Goal: Complete application form: Complete application form

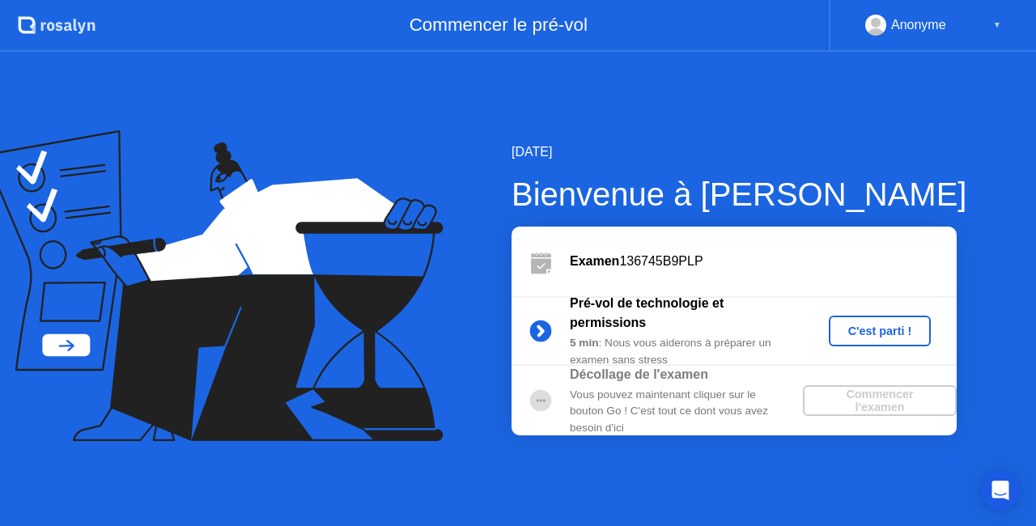
click at [880, 332] on div "C'est parti !" at bounding box center [880, 331] width 90 height 13
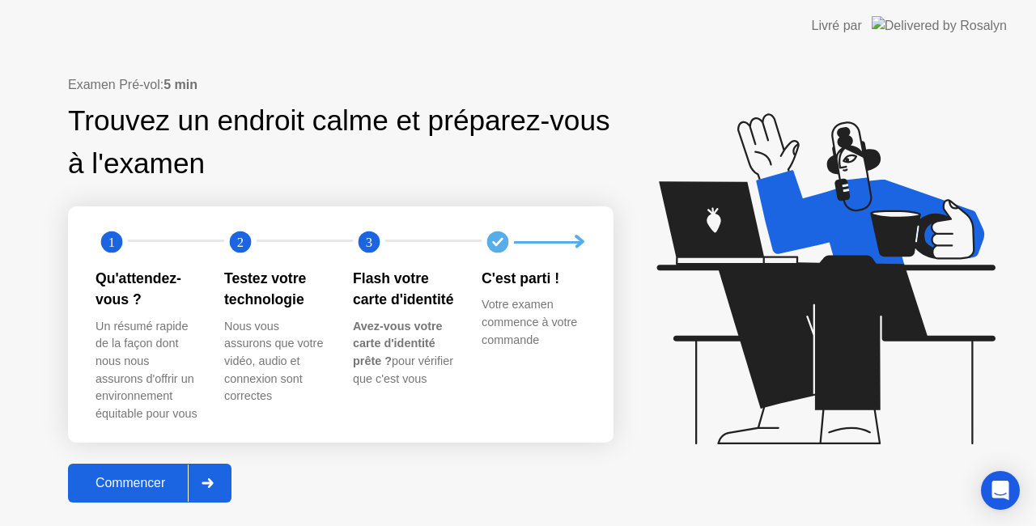
click at [165, 479] on div "Commencer" at bounding box center [130, 483] width 115 height 15
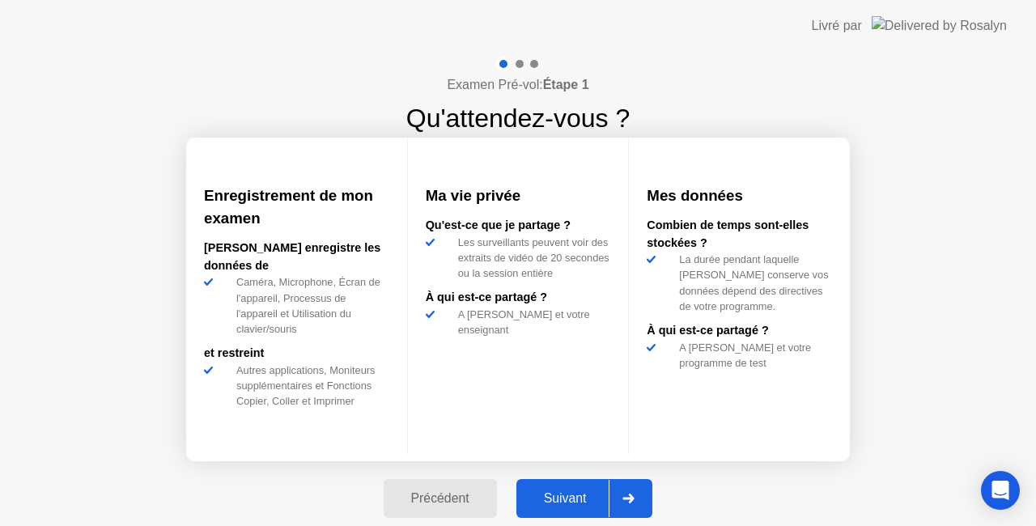
click at [577, 499] on div "Suivant" at bounding box center [565, 498] width 88 height 15
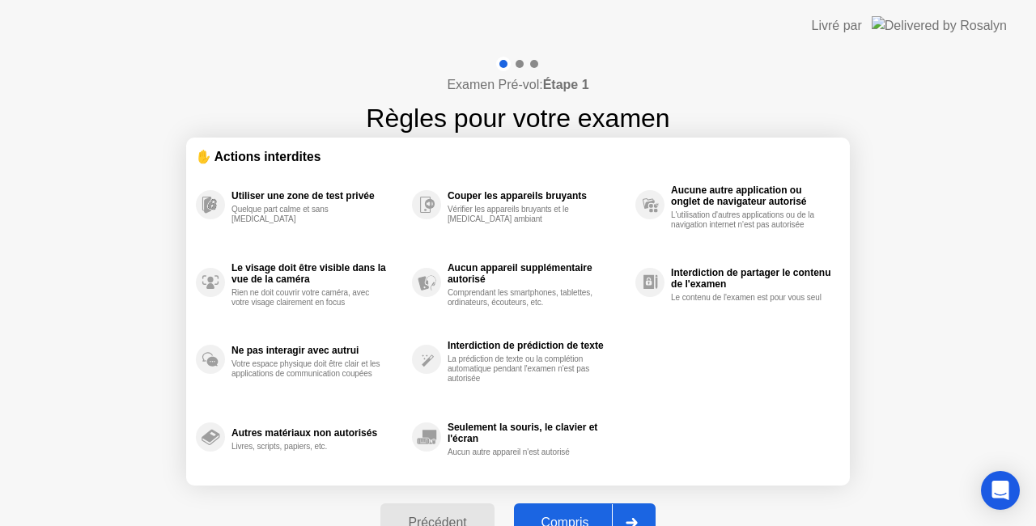
click at [577, 509] on button "Compris" at bounding box center [585, 523] width 142 height 39
select select "**********"
select select "*******"
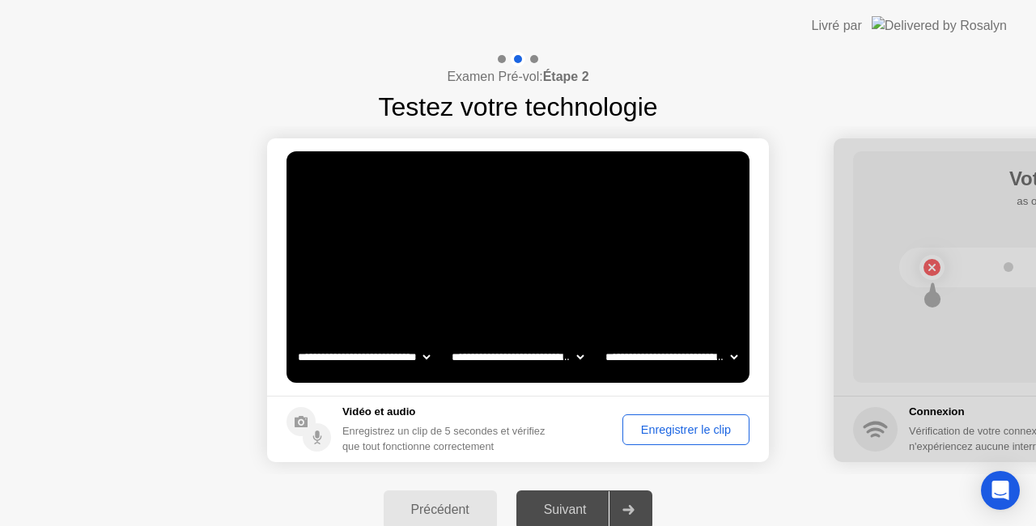
click at [689, 427] on div "Enregistrer le clip" at bounding box center [686, 429] width 116 height 13
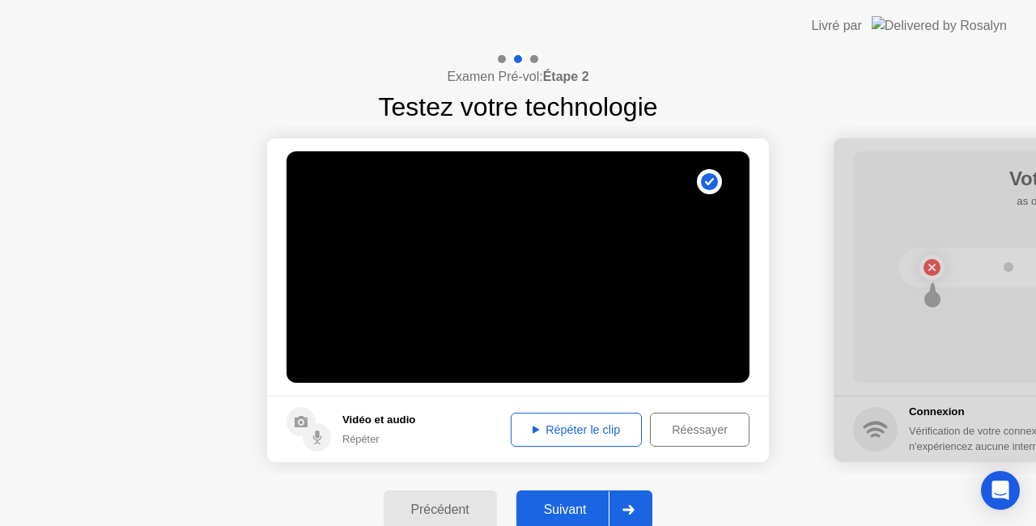
click at [600, 429] on div "Répéter le clip" at bounding box center [576, 429] width 120 height 13
click at [572, 508] on div "Suivant" at bounding box center [565, 510] width 88 height 15
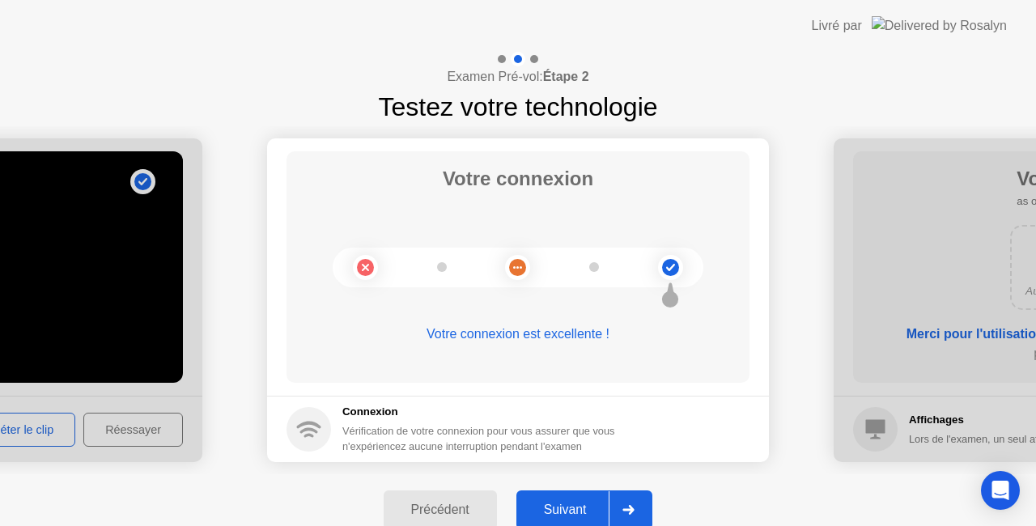
click at [572, 508] on div "Suivant" at bounding box center [565, 510] width 88 height 15
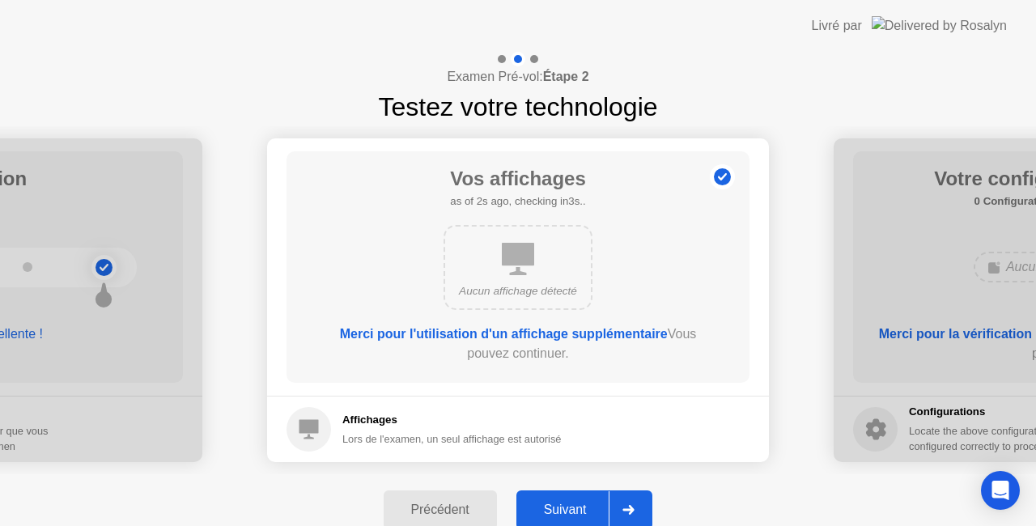
click at [572, 508] on div "Suivant" at bounding box center [565, 510] width 88 height 15
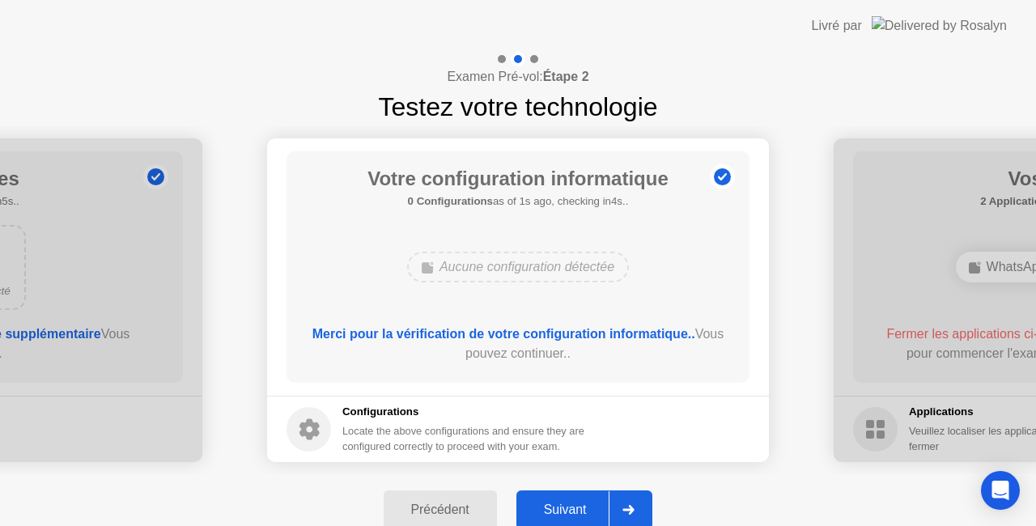
click at [572, 508] on div "Suivant" at bounding box center [565, 510] width 88 height 15
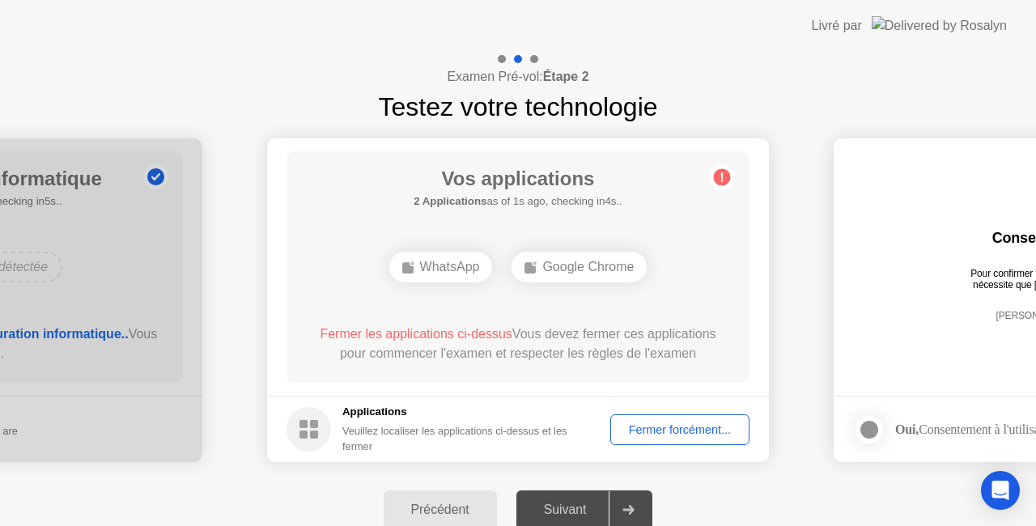
click at [674, 426] on div "Fermer forcément..." at bounding box center [680, 429] width 128 height 13
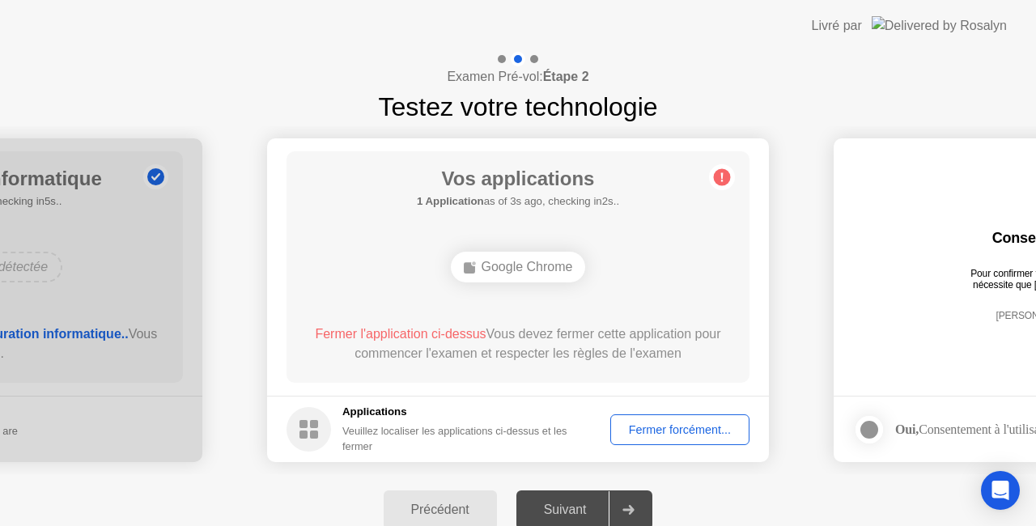
click at [707, 427] on div "Fermer forcément..." at bounding box center [680, 429] width 128 height 13
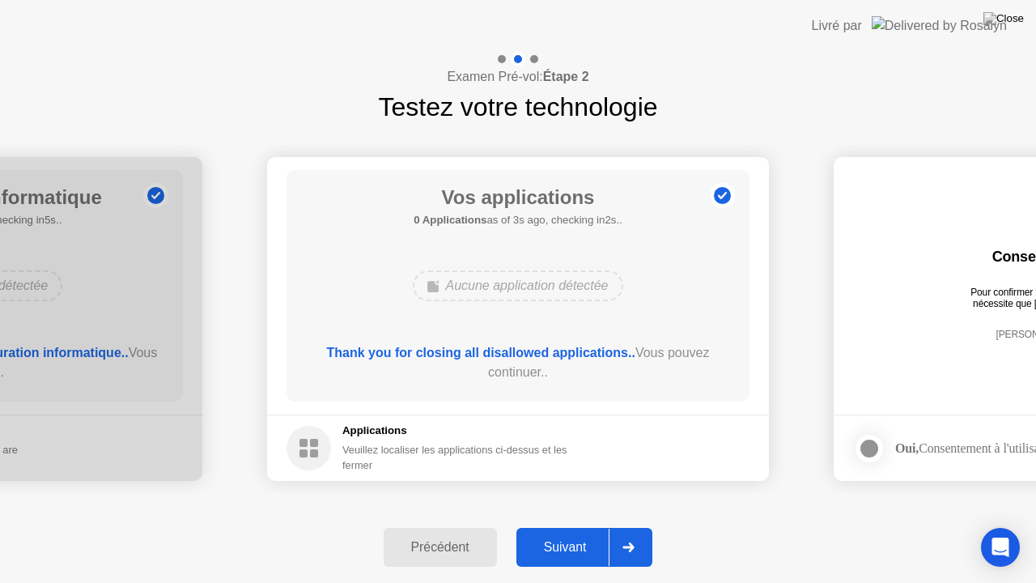
click at [565, 525] on div "Suivant" at bounding box center [565, 547] width 88 height 15
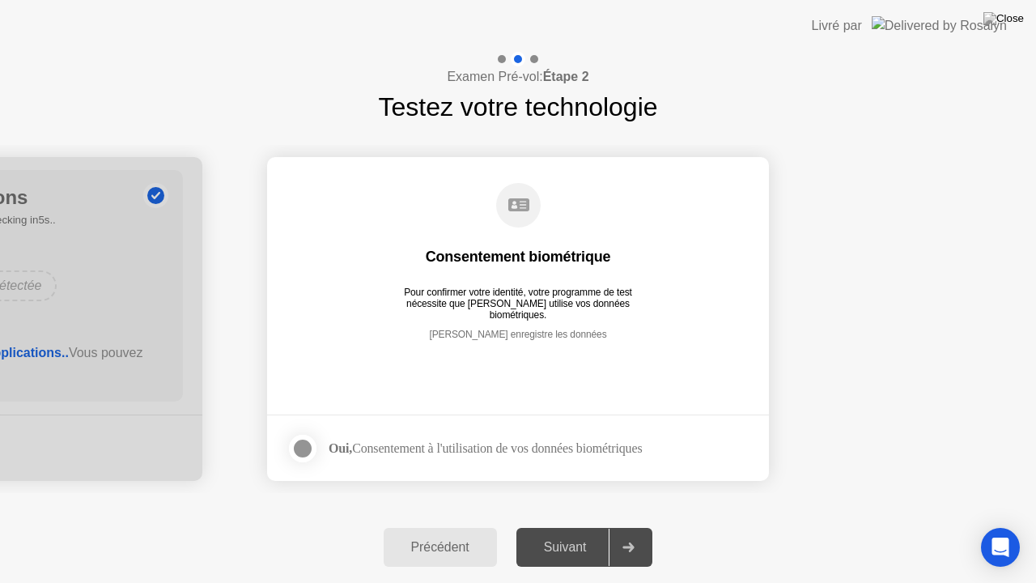
click at [300, 448] on div at bounding box center [302, 448] width 19 height 19
click at [575, 525] on div "Suivant" at bounding box center [565, 547] width 88 height 15
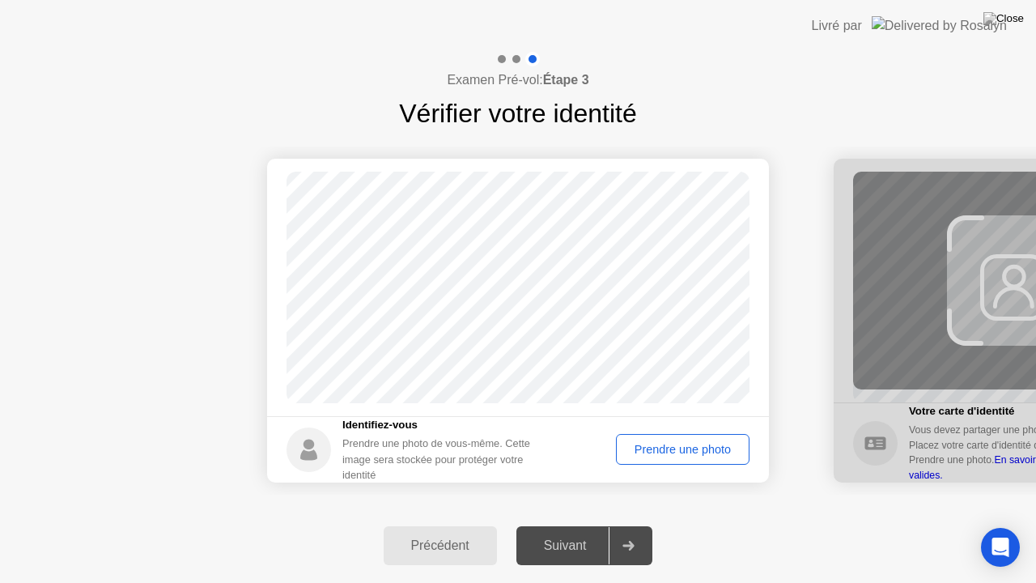
click at [683, 448] on div "Prendre une photo" at bounding box center [683, 449] width 122 height 13
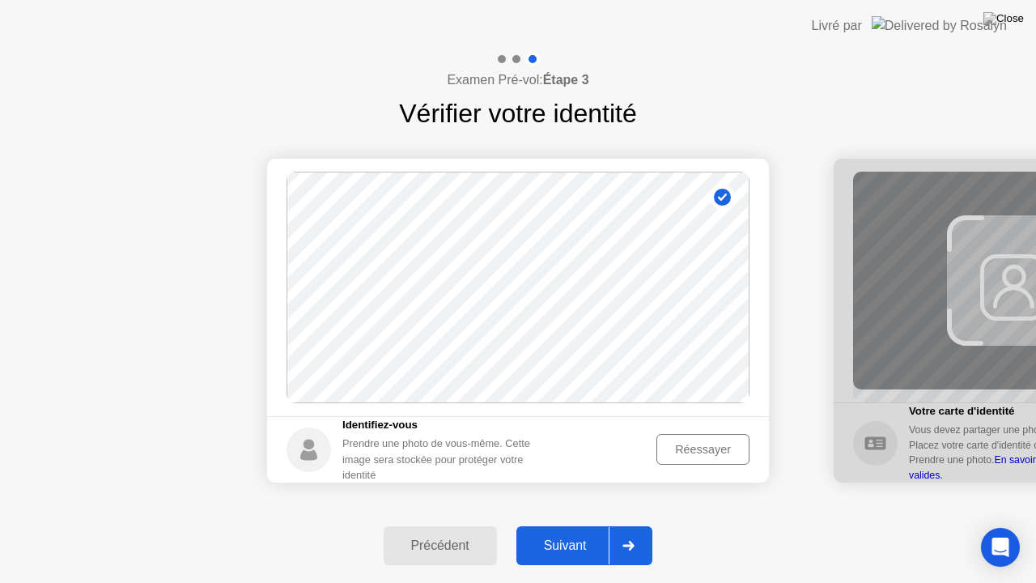
click at [683, 448] on div "Réessayer" at bounding box center [703, 449] width 82 height 13
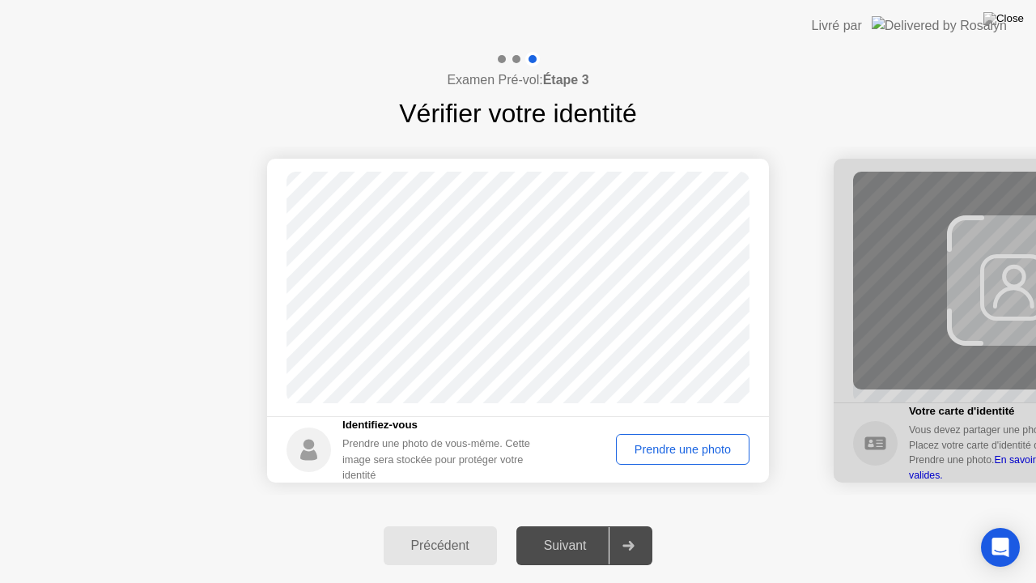
click at [695, 445] on div "Prendre une photo" at bounding box center [683, 449] width 122 height 13
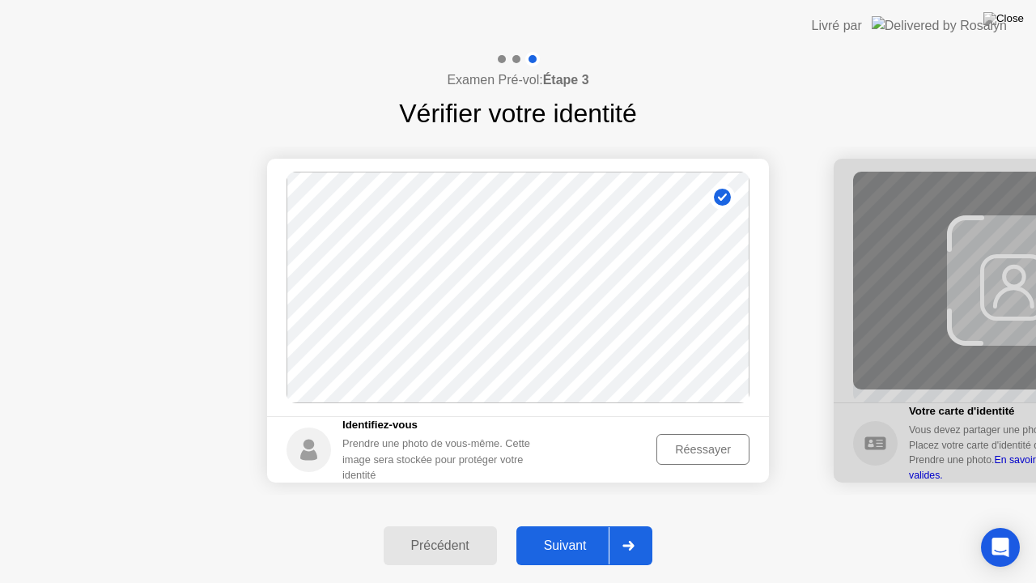
click at [576, 525] on div "Suivant" at bounding box center [565, 545] width 88 height 15
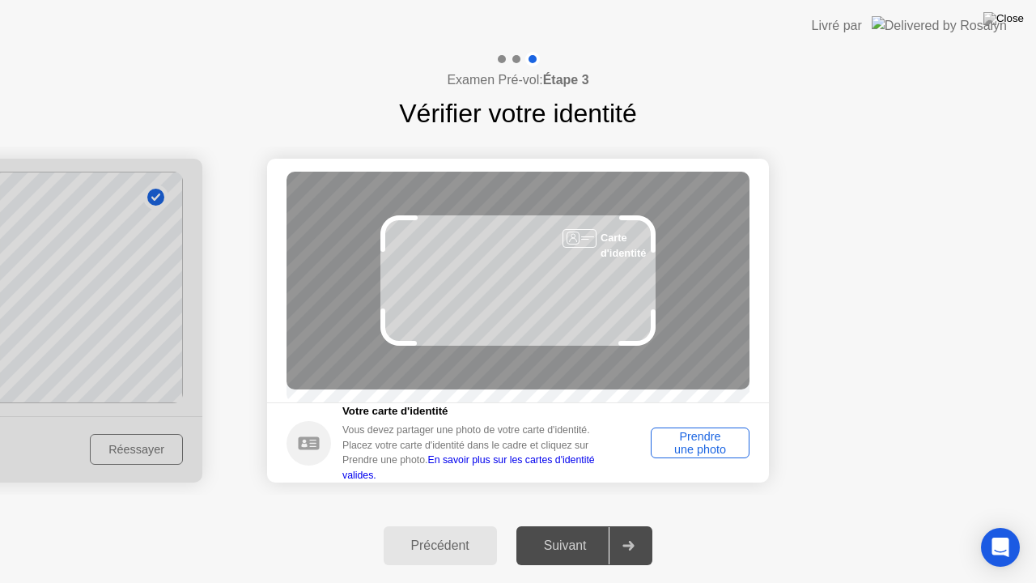
click at [691, 452] on div "Prendre une photo" at bounding box center [700, 443] width 87 height 26
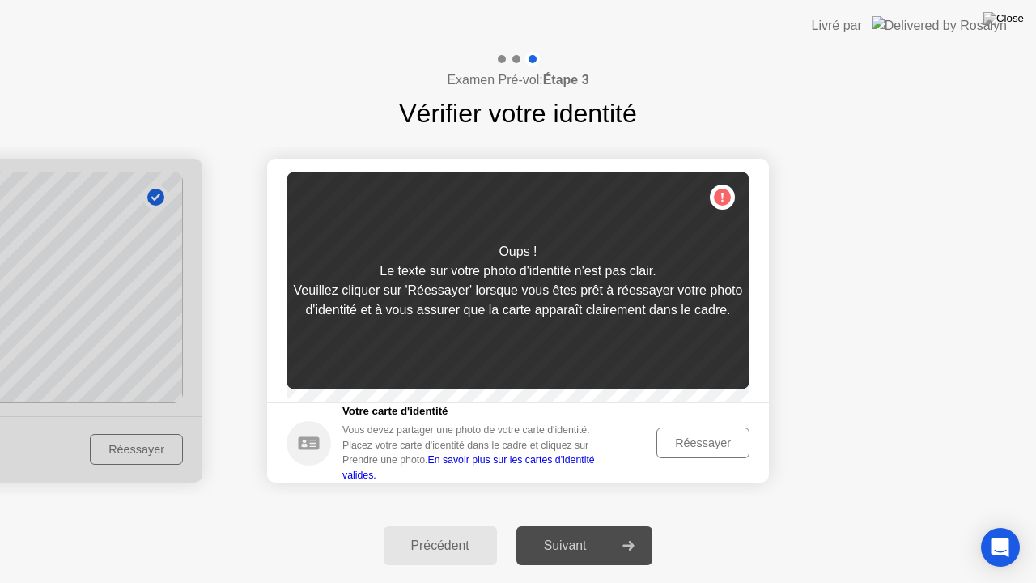
click at [696, 448] on div "Réessayer" at bounding box center [703, 442] width 82 height 13
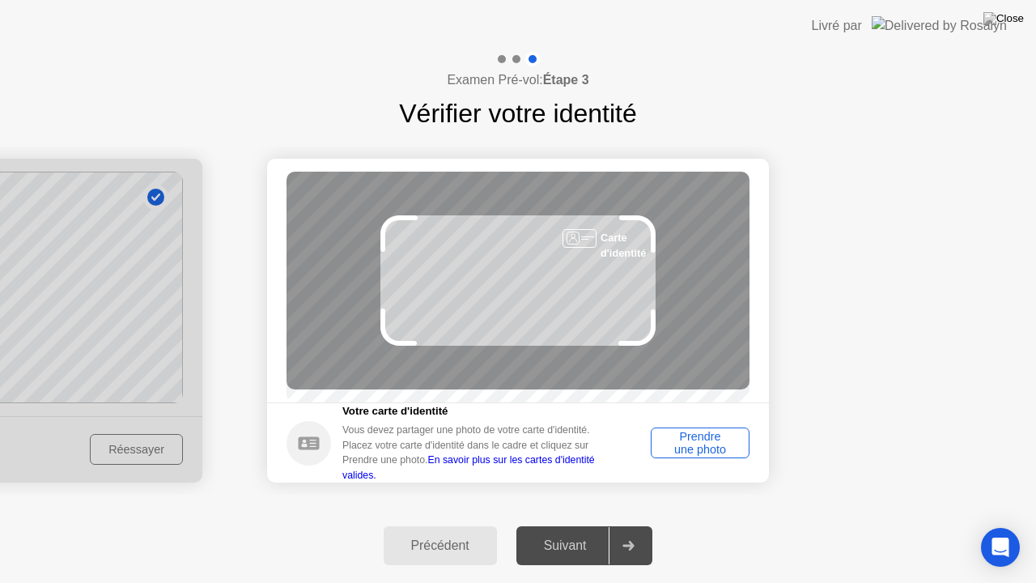
click at [696, 448] on div "Prendre une photo" at bounding box center [700, 443] width 87 height 26
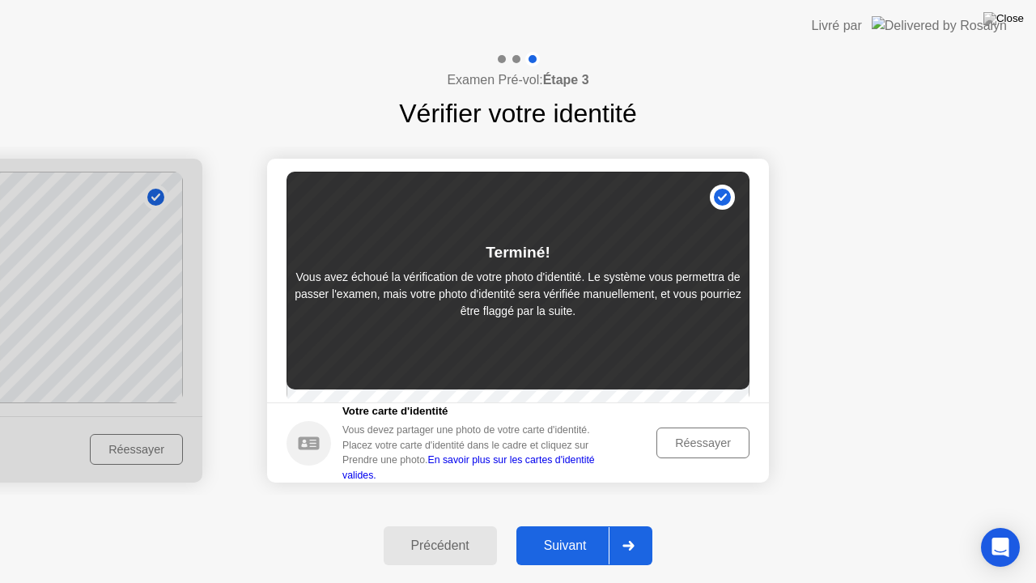
click at [573, 525] on div "Suivant" at bounding box center [565, 545] width 88 height 15
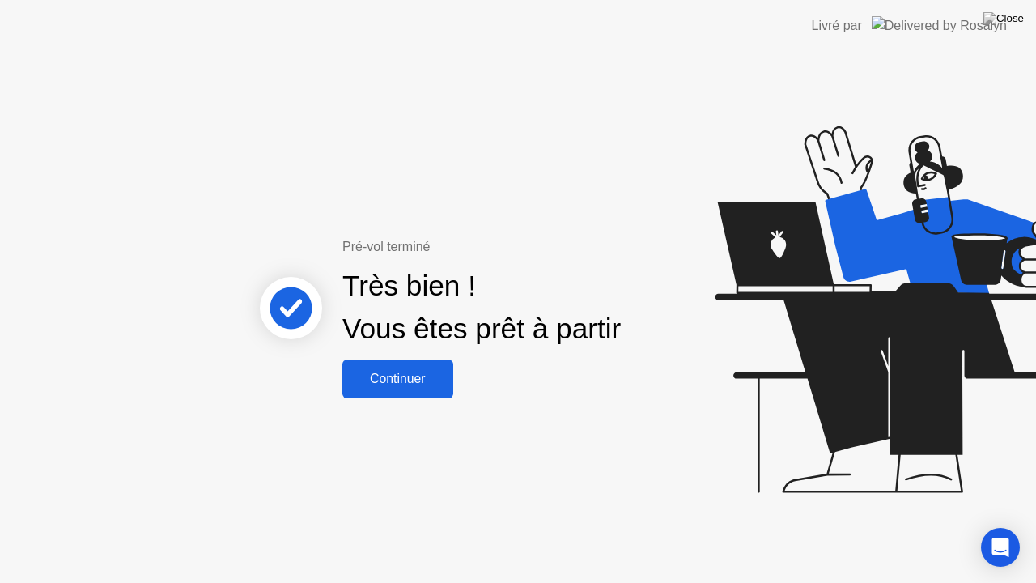
click at [403, 382] on div "Continuer" at bounding box center [397, 379] width 101 height 15
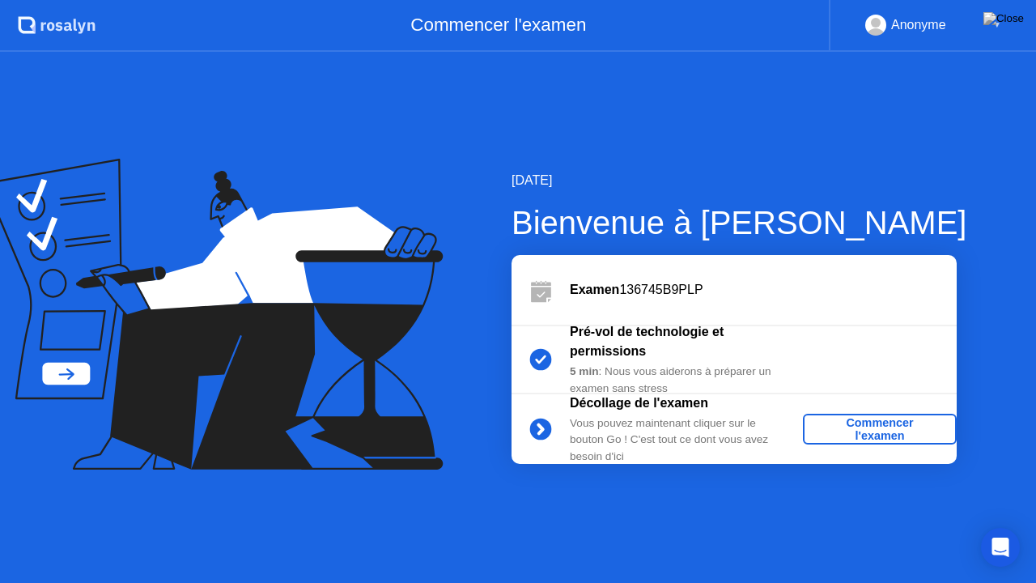
click at [910, 426] on div "Commencer l'examen" at bounding box center [880, 429] width 141 height 26
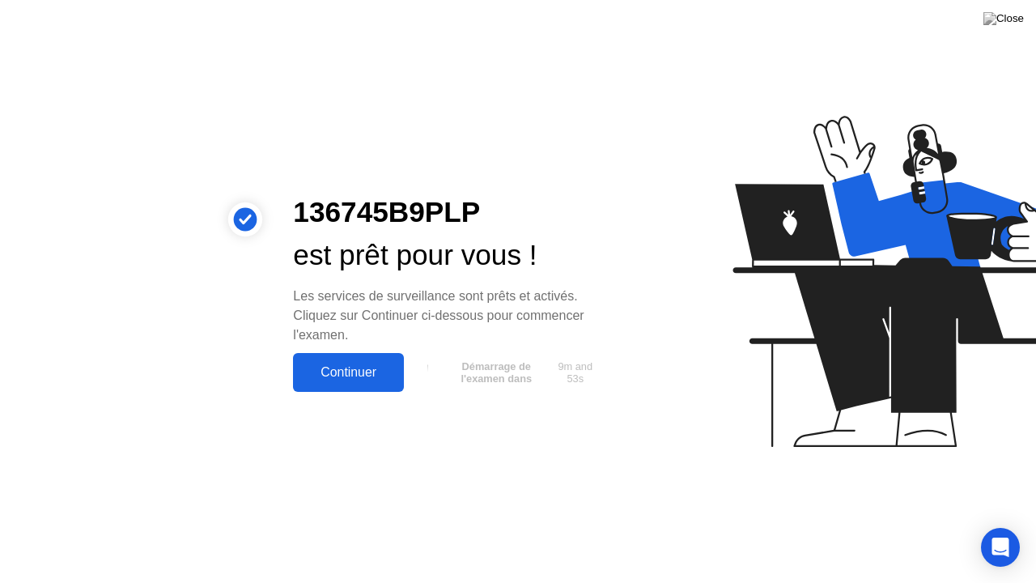
click at [364, 371] on div "Continuer" at bounding box center [348, 372] width 101 height 15
